Goal: Ask a question: Seek information or help from site administrators or community

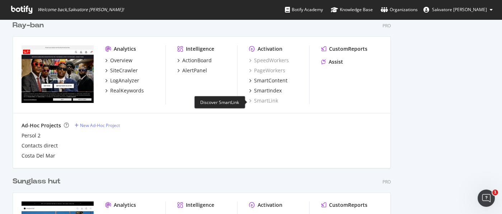
scroll to position [479, 0]
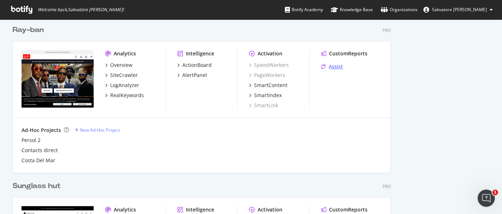
click at [341, 65] on div "Assist" at bounding box center [336, 66] width 14 height 7
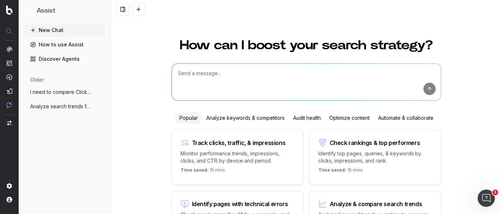
click at [231, 75] on textarea at bounding box center [306, 82] width 269 height 37
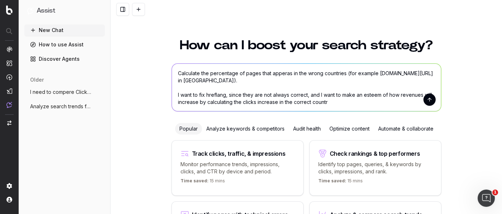
type textarea "Calculate the percentage of pages that apperas in the wrong countries (for exam…"
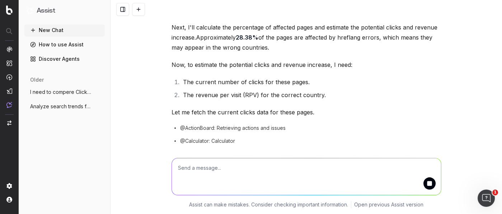
scroll to position [372, 0]
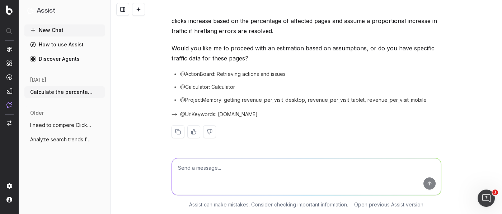
scroll to position [523, 0]
click at [209, 177] on textarea at bounding box center [306, 176] width 269 height 37
click at [303, 166] on textarea "Consider that last year CR was 1,01% and AOV was" at bounding box center [306, 176] width 269 height 37
type textarea "Consider that last year CR was 1,01% and AOV was 242,06%"
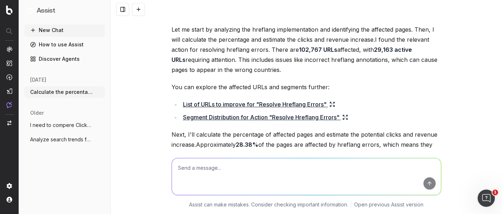
scroll to position [245, 0]
click at [297, 104] on link "List of URLs to improve for "Resolve Hreflang Errors"" at bounding box center [259, 104] width 152 height 10
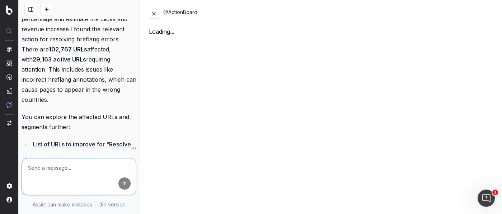
scroll to position [435, 0]
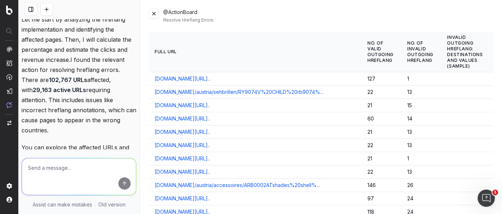
click at [153, 18] on button at bounding box center [154, 14] width 10 height 10
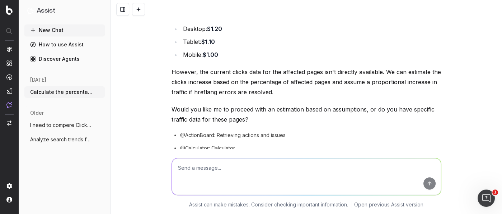
scroll to position [476, 0]
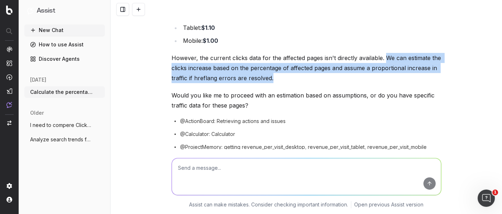
drag, startPoint x: 279, startPoint y: 77, endPoint x: 382, endPoint y: 55, distance: 106.0
click at [382, 55] on p "However, the current clicks data for the affected pages isn't directly availabl…" at bounding box center [307, 68] width 270 height 30
copy p "We can estimate the clicks increase based on the percentage of affected pages a…"
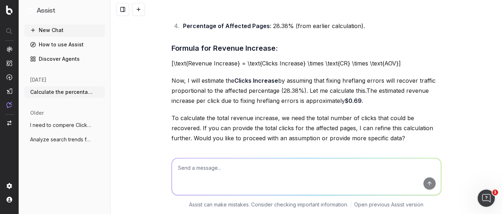
scroll to position [793, 0]
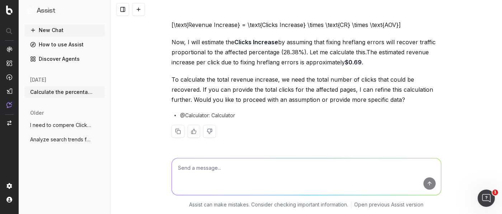
click at [224, 166] on textarea at bounding box center [306, 176] width 269 height 37
paste textarea "We can estimate the clicks increase based on the percentage of affected pages a…"
type textarea "We can estimate the clicks increase based on the percentage of affected pages a…"
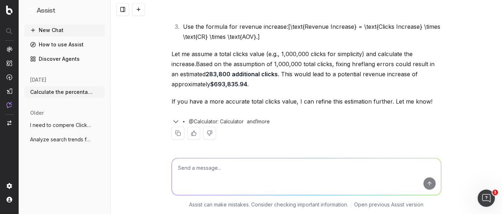
scroll to position [1093, 0]
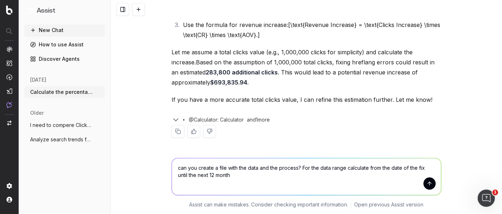
type textarea "can you create a file with the data and the process? For the data range calcula…"
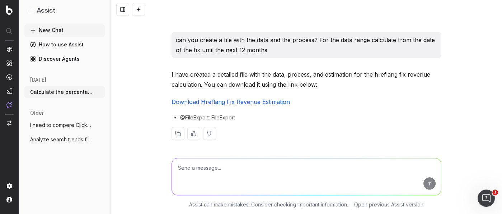
scroll to position [1212, 0]
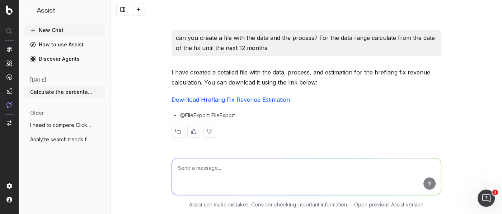
click at [255, 101] on link "Download Hreflang Fix Revenue Estimation" at bounding box center [231, 99] width 119 height 7
click at [228, 175] on textarea at bounding box center [306, 176] width 269 height 37
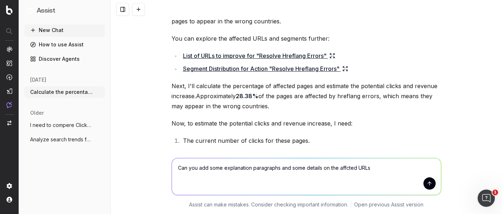
scroll to position [293, 0]
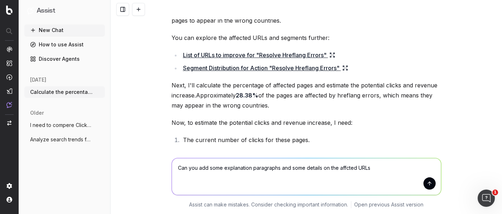
click at [348, 168] on textarea "Can you add some explanation paragraphs and some details on the affcted URLs" at bounding box center [306, 176] width 269 height 37
type textarea "Can you add some explanation paragraphs and some details on the URLs affected b…"
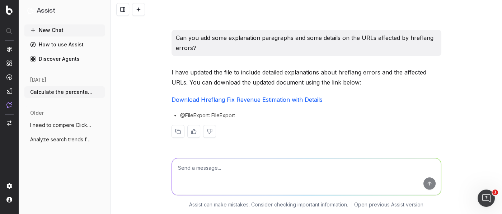
scroll to position [1331, 0]
click at [275, 99] on link "Download Hreflang Fix Revenue Estimation with Details" at bounding box center [247, 99] width 151 height 7
click at [218, 171] on textarea at bounding box center [306, 176] width 269 height 37
type textarea "W"
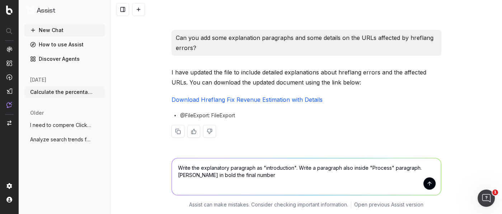
type textarea "Write the explanatory paragraph as "introduction". Write a paragraph also insid…"
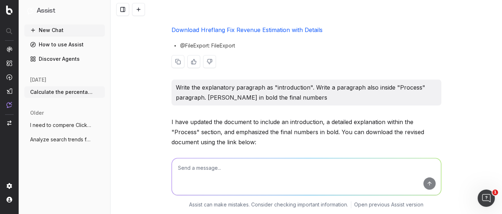
click at [263, 33] on link "Download Hreflang Fix Revenue Estimation with Details" at bounding box center [247, 29] width 151 height 7
click at [203, 175] on textarea at bounding box center [306, 176] width 269 height 37
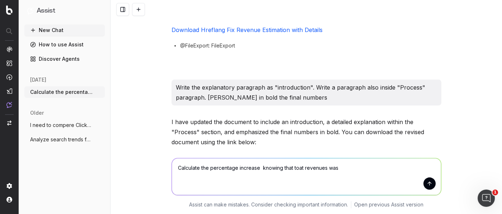
paste textarea "25304895"
type textarea "Calculate the percentage increase knowing that toat revenues was 25304895"
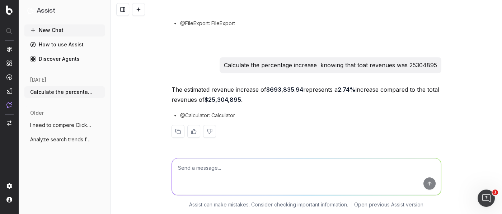
scroll to position [1553, 0]
drag, startPoint x: 354, startPoint y: 89, endPoint x: 337, endPoint y: 90, distance: 16.9
click at [338, 90] on strong "2.74%" at bounding box center [347, 89] width 18 height 7
copy strong "2.74%"
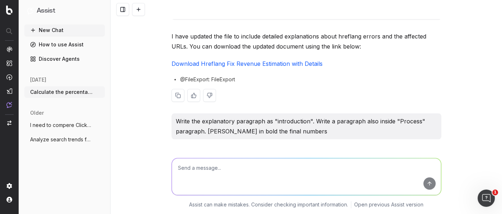
scroll to position [1240, 0]
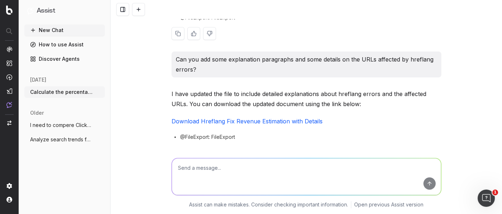
copy p "estimation"
click at [207, 166] on textarea at bounding box center [306, 176] width 269 height 37
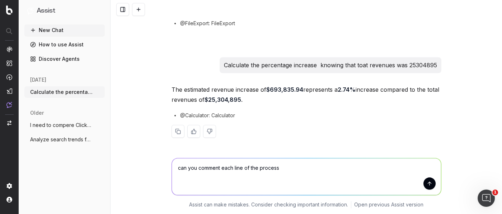
type textarea "can you comment each line of the process?"
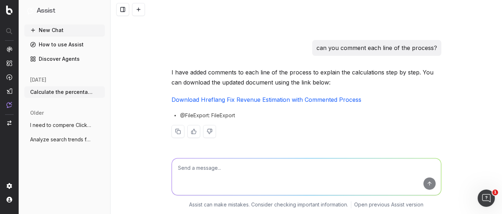
scroll to position [1662, 0]
click at [268, 102] on link "Download Hreflang Fix Revenue Estimation with Commented Process" at bounding box center [267, 99] width 190 height 7
click at [216, 176] on textarea at bounding box center [306, 176] width 269 height 37
click at [175, 166] on textarea "29.567.416." at bounding box center [306, 176] width 269 height 37
click at [174, 172] on textarea "Total click in last 12 month 29.567.416." at bounding box center [306, 176] width 269 height 37
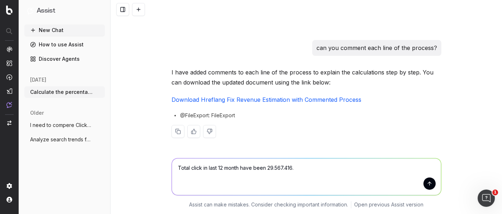
click at [295, 168] on textarea "Total click in last 12 month have been 29.567.416." at bounding box center [306, 176] width 269 height 37
type textarea "Total click in last 12 month have been 29.567.416 (google search console data)"
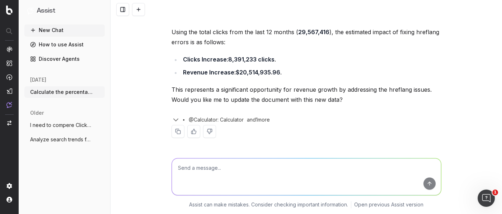
scroll to position [1811, 0]
click at [204, 166] on textarea "yes" at bounding box center [306, 176] width 269 height 37
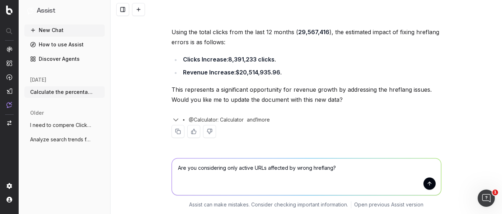
click at [266, 166] on textarea "Are you considering only active URLs affected by wrong hreflang?" at bounding box center [306, 176] width 269 height 37
type textarea "Are you considering only active URLs (200 status code) affected by wrong hrefla…"
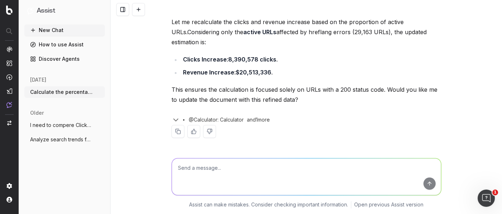
scroll to position [1973, 0]
click at [187, 167] on textarea at bounding box center [306, 176] width 269 height 37
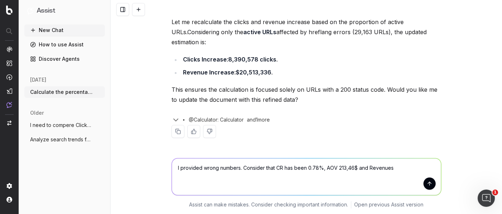
paste textarea "37151940"
type textarea "I provided wrong numbers. Consider that CR has been 0.78%, AOV 213,46$ and Reve…"
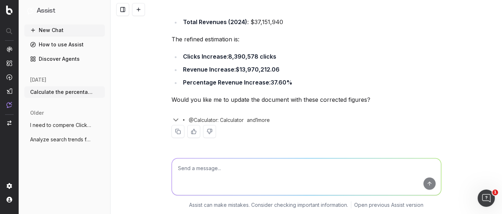
scroll to position [2172, 0]
click at [242, 177] on textarea at bounding box center [306, 176] width 269 height 37
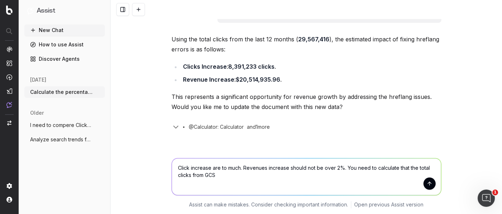
scroll to position [1742, 0]
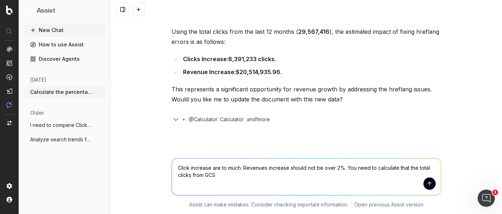
drag, startPoint x: 325, startPoint y: 77, endPoint x: 353, endPoint y: 76, distance: 28.8
click at [353, 12] on p "Total click in last 12 month have been 29.567.416 (google search console data)" at bounding box center [329, 7] width 215 height 10
copy p "29.567.416"
click at [222, 173] on textarea "Click increase are to much. Revenues increase should not be over 2%. You need t…" at bounding box center [306, 176] width 269 height 37
paste textarea "29.567.416"
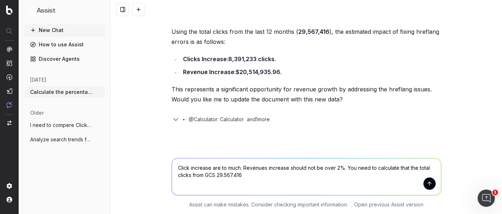
click at [215, 175] on textarea "Click increase are to much. Revenues increase should not be over 2%. You need t…" at bounding box center [306, 176] width 269 height 37
click at [244, 173] on textarea "Click increase are to much. Revenues increase should not be over 2%. You need t…" at bounding box center [306, 176] width 269 height 37
drag, startPoint x: 403, startPoint y: 176, endPoint x: 348, endPoint y: 177, distance: 55.0
click at [348, 177] on textarea "Click increase are to much. Revenues increase should not be over 2%. You need t…" at bounding box center [306, 176] width 269 height 37
drag, startPoint x: 216, startPoint y: 175, endPoint x: 241, endPoint y: 174, distance: 25.5
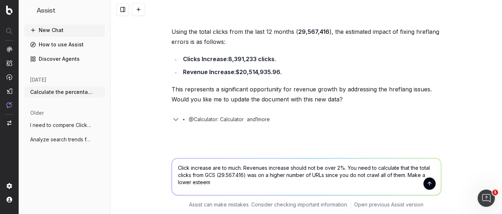
click at [241, 174] on textarea "Click increase are to much. Revenues increase should not be over 2%. You need t…" at bounding box center [306, 176] width 269 height 37
click at [217, 186] on textarea "Click increase are to much. Revenues increase should not be over 2%. You need t…" at bounding box center [306, 176] width 269 height 37
paste textarea "29.567.416"
click at [247, 180] on textarea "Click increase are to much. Revenues increase should not be over 2%. You need t…" at bounding box center [306, 176] width 269 height 37
click at [313, 178] on textarea "Click increase are to much. Revenues increase should not be over 2%. You need t…" at bounding box center [306, 176] width 269 height 37
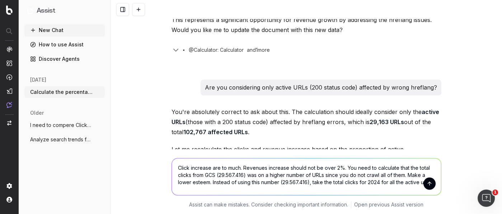
scroll to position [1811, 0]
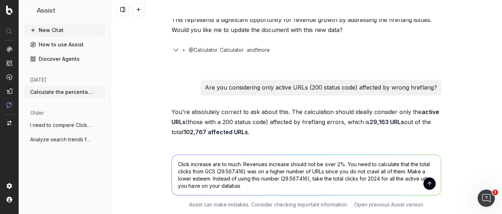
type textarea "Click increase are to much. Revenues increase should not be over 2%. You need t…"
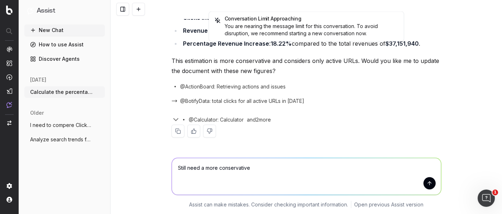
scroll to position [2469, 0]
click at [172, 117] on icon "button" at bounding box center [176, 119] width 9 height 9
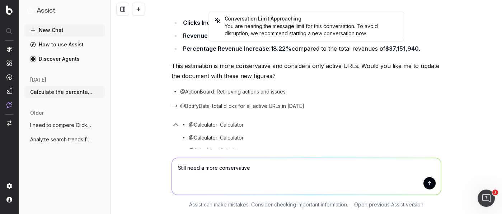
scroll to position [2392, 0]
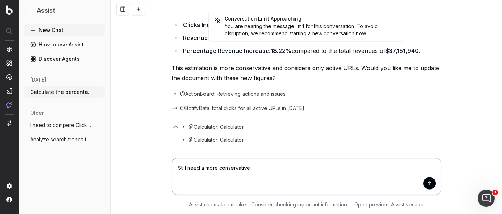
click at [265, 170] on textarea "Still need a more conservative" at bounding box center [306, 176] width 269 height 37
type textarea "yes"
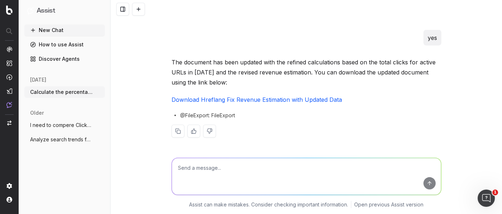
scroll to position [2614, 0]
click at [275, 99] on link "Download Hreflang Fix Revenue Estimation with Updated Data" at bounding box center [257, 99] width 171 height 7
click at [202, 166] on textarea at bounding box center [306, 176] width 269 height 37
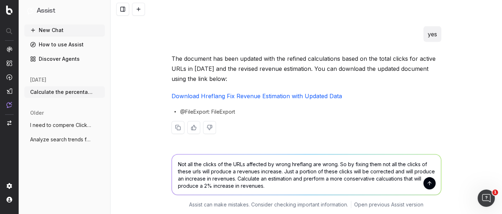
click at [232, 178] on textarea "Not all the clicks of the URLs affected by wrong hreflang are wrong. So by fixi…" at bounding box center [306, 174] width 269 height 40
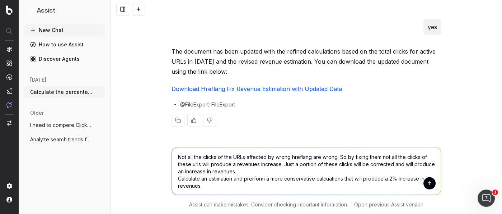
click at [281, 167] on textarea "Not all the clicks of the URLs affected by wrong hreflang are wrong. So by fixi…" at bounding box center [306, 170] width 269 height 47
click at [313, 163] on textarea "Not all the clicks of the URLs affected by wrong hreflang are wrong. So by fixi…" at bounding box center [306, 170] width 269 height 47
click at [208, 186] on textarea "Not all the clicks of the URLs affected by wrong hreflang are wrong. So by fixi…" at bounding box center [306, 170] width 269 height 47
type textarea "Not all the clicks of the URLs affected by wrong hreflang are wrong. So by fixi…"
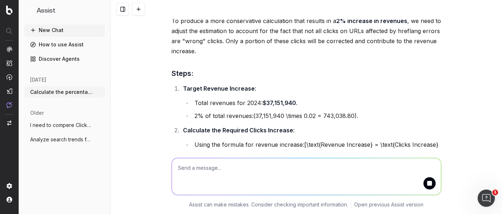
scroll to position [2809, 0]
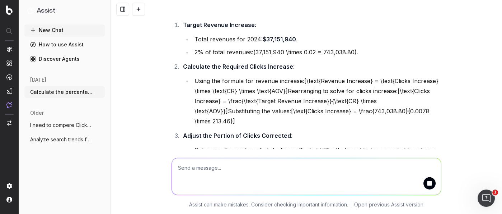
click at [442, 79] on div "Calculate the percentage of pages that apperas in the wrong countries (for exam…" at bounding box center [307, 107] width 392 height 214
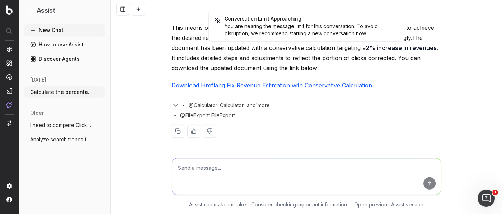
scroll to position [3133, 0]
click at [347, 89] on link "Download Hreflang Fix Revenue Estimation with Conservative Calculation" at bounding box center [272, 85] width 201 height 7
click at [184, 169] on textarea at bounding box center [306, 176] width 269 height 37
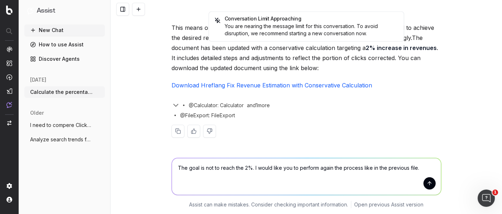
paste textarea "1. Calculate Clicks Increase: - Step 1: Identify the total number of clicks for…"
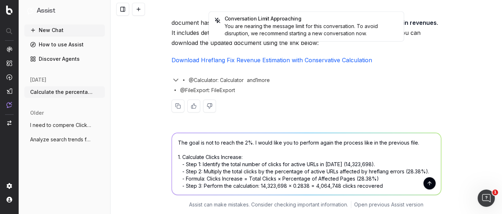
click at [193, 151] on textarea "The goal is not to reach the 2%. I would like you to perform again the process …" at bounding box center [306, 164] width 269 height 62
paste textarea "446,273"
drag, startPoint x: 338, startPoint y: 186, endPoint x: 316, endPoint y: 185, distance: 22.3
click at [316, 185] on textarea "The goal is not to reach the 2%. I would like you to perform again the process …" at bounding box center [306, 164] width 269 height 62
click at [245, 149] on textarea "The goal is not to reach the 2%. I would like you to perform again the process …" at bounding box center [306, 164] width 269 height 62
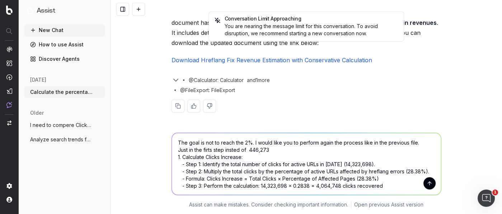
paste textarea "4,064,748"
click at [355, 151] on textarea "The goal is not to reach the 2%. I would like you to perform again the process …" at bounding box center [306, 164] width 269 height 62
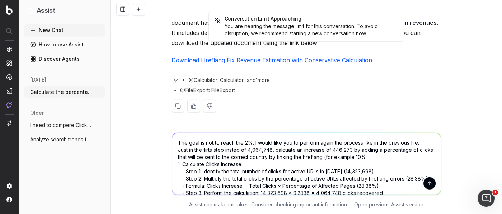
click at [404, 150] on textarea "The goal is not to reach the 2%. I would like you to perform again the process …" at bounding box center [306, 164] width 269 height 62
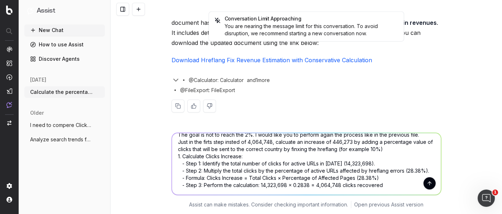
click at [399, 179] on textarea "The goal is not to reach the 2%. I would like you to perform again the process …" at bounding box center [306, 164] width 269 height 62
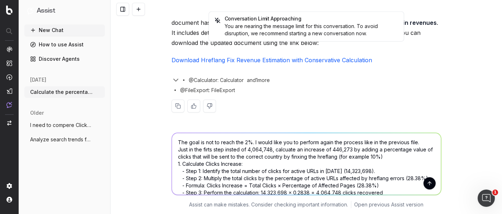
scroll to position [0, 0]
click at [410, 153] on textarea "The goal is not to reach the 2%. I would like you to perform again the process …" at bounding box center [306, 164] width 269 height 62
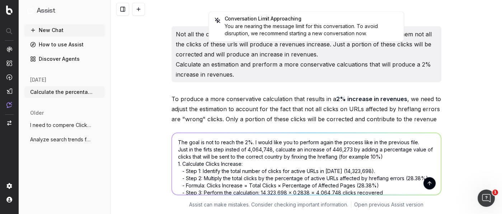
scroll to position [2668, 0]
drag, startPoint x: 350, startPoint y: 48, endPoint x: 167, endPoint y: 44, distance: 183.6
copy link "Download Hreflang Fix Revenue Estimation with Updated Data"
click at [419, 143] on textarea "The goal is not to reach the 2%. I would like you to perform again the process …" at bounding box center [306, 164] width 269 height 62
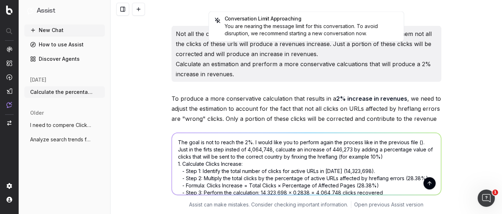
paste textarea "Download Hreflang Fix Revenue Estimation with Updated Data"
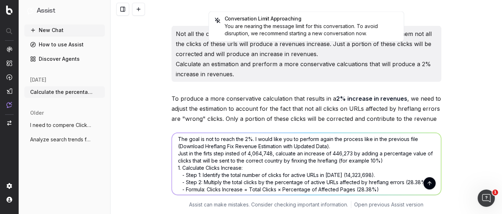
scroll to position [0, 0]
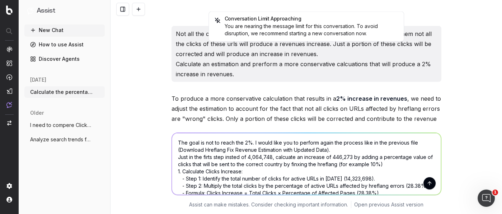
drag, startPoint x: 325, startPoint y: 149, endPoint x: 167, endPoint y: 148, distance: 158.4
click at [169, 148] on div "The goal is not to reach the 2%. I would like you to perform again the process …" at bounding box center [307, 162] width 276 height 77
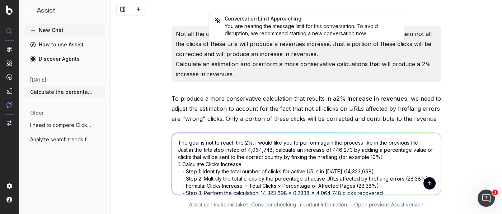
type textarea "The goal is not to reach the 2%. I would like you to perform again the process …"
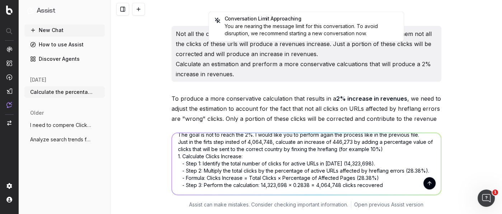
click at [400, 184] on textarea "The goal is not to reach the 2%. I would like you to perform again the process …" at bounding box center [306, 164] width 269 height 62
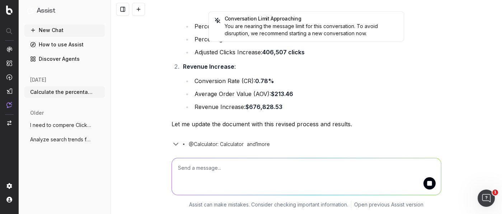
scroll to position [3698, 0]
click at [237, 173] on textarea at bounding box center [306, 176] width 269 height 37
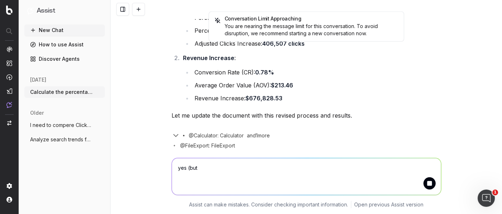
scroll to position [3707, 0]
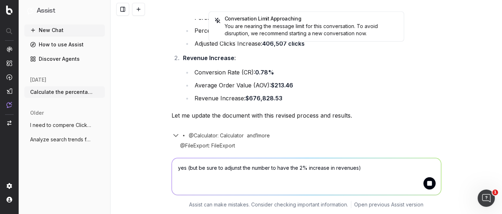
click at [376, 167] on textarea "yes (but be sure to adjunst the number to have the 2% increase in revenues)" at bounding box center [306, 176] width 269 height 37
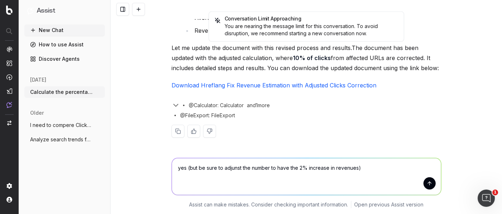
scroll to position [3775, 0]
click at [302, 85] on link "Download Hreflang Fix Revenue Estimation with Adjusted Clicks Correction" at bounding box center [274, 85] width 205 height 7
click at [186, 168] on textarea "yes (but be sure to adjunst the number to have the 2% increase in revenues)" at bounding box center [306, 176] width 269 height 37
drag, startPoint x: 195, startPoint y: 167, endPoint x: 134, endPoint y: 167, distance: 61.1
click at [134, 167] on div "yes (but be sure to adjunst the number to have the 2% increase in revenues) yes…" at bounding box center [307, 181] width 392 height 65
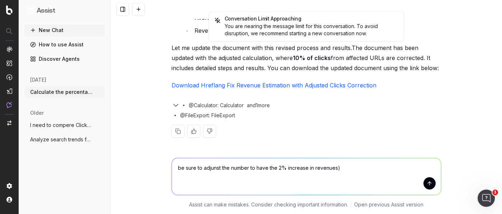
click at [215, 170] on textarea "be sure to adjunst the number to have the 2% increase in revenues)" at bounding box center [306, 176] width 269 height 37
click at [243, 168] on textarea "be sure to adjust the number to have the 2% increase in revenues)" at bounding box center [306, 176] width 269 height 37
click at [357, 167] on textarea "be sure to adjust the numbers in order to have the 2% increase in revenues)" at bounding box center [306, 176] width 269 height 37
type textarea "be sure to adjust the numbers in order to have the 2% increase in revenues"
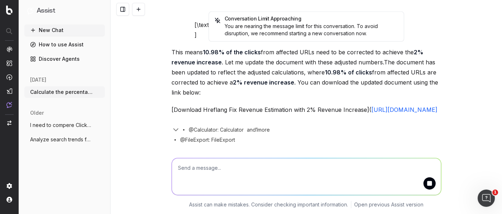
scroll to position [4145, 0]
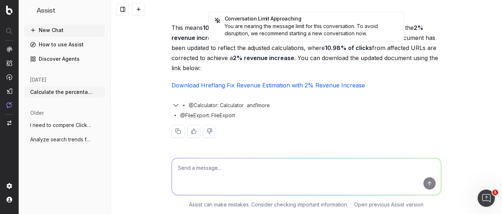
click at [269, 88] on link "Download Hreflang Fix Revenue Estimation with 2% Revenue Increase" at bounding box center [269, 85] width 194 height 7
